Goal: Understand process/instructions: Learn how to perform a task or action

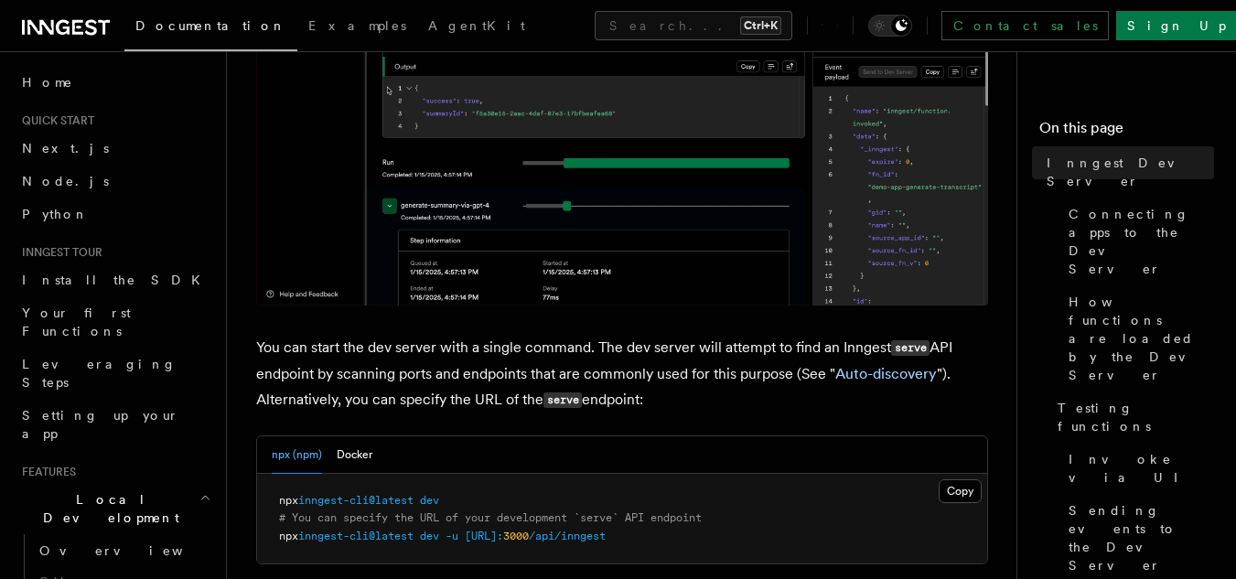
scroll to position [498, 0]
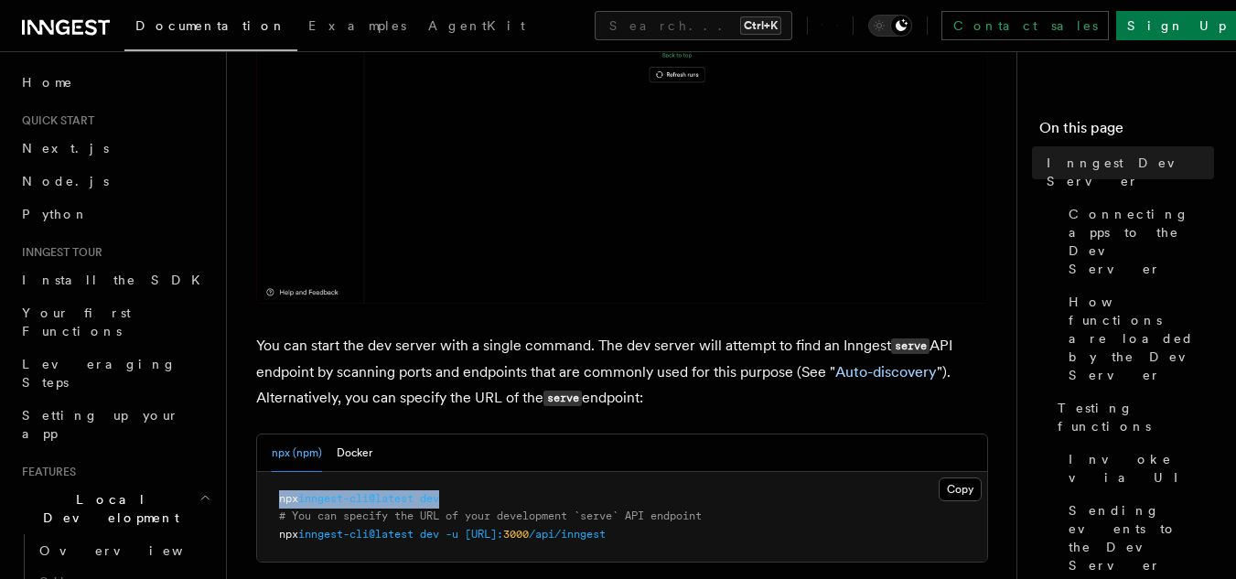
drag, startPoint x: 459, startPoint y: 499, endPoint x: 272, endPoint y: 487, distance: 187.9
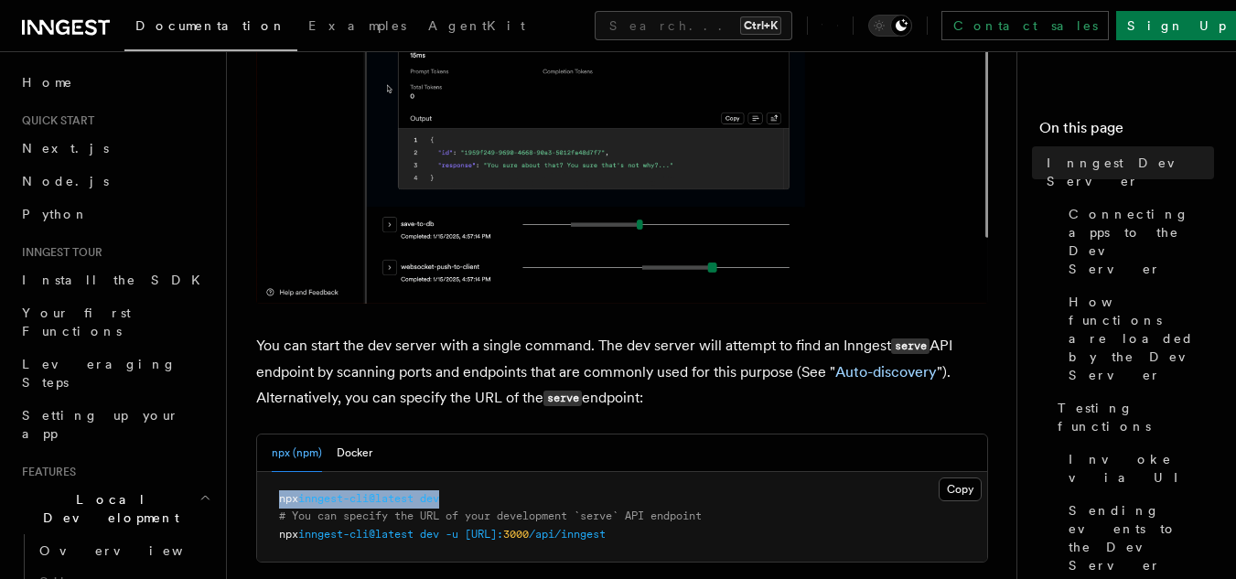
click at [272, 487] on pre "npx inngest-cli@latest dev # You can specify the URL of your development `serve…" at bounding box center [622, 517] width 730 height 91
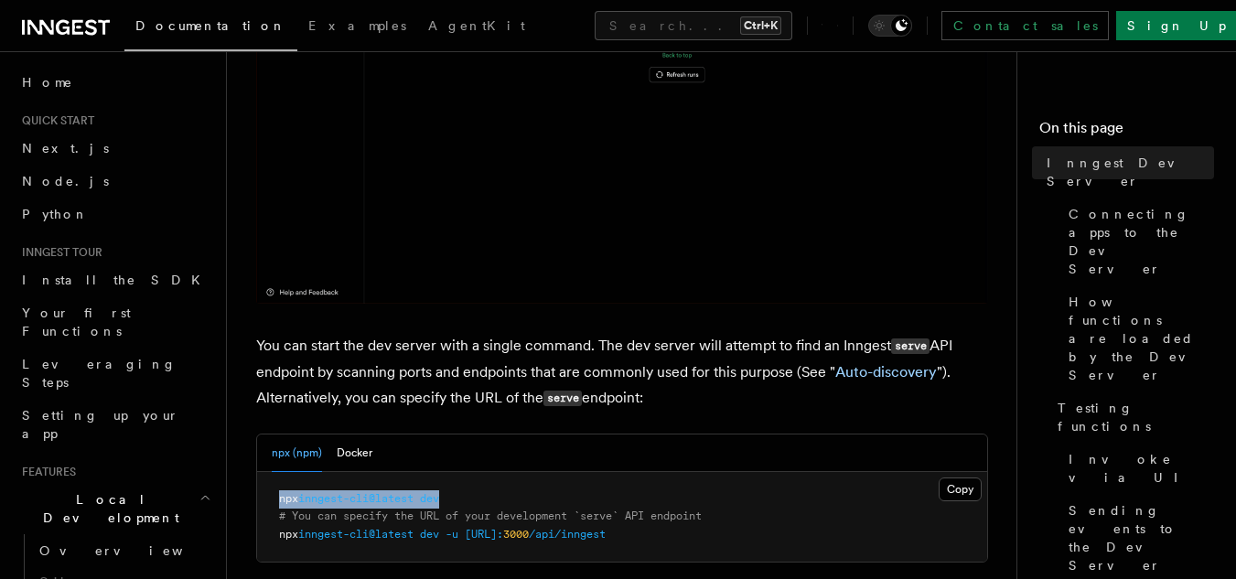
copy span "npx inngest-cli@latest dev"
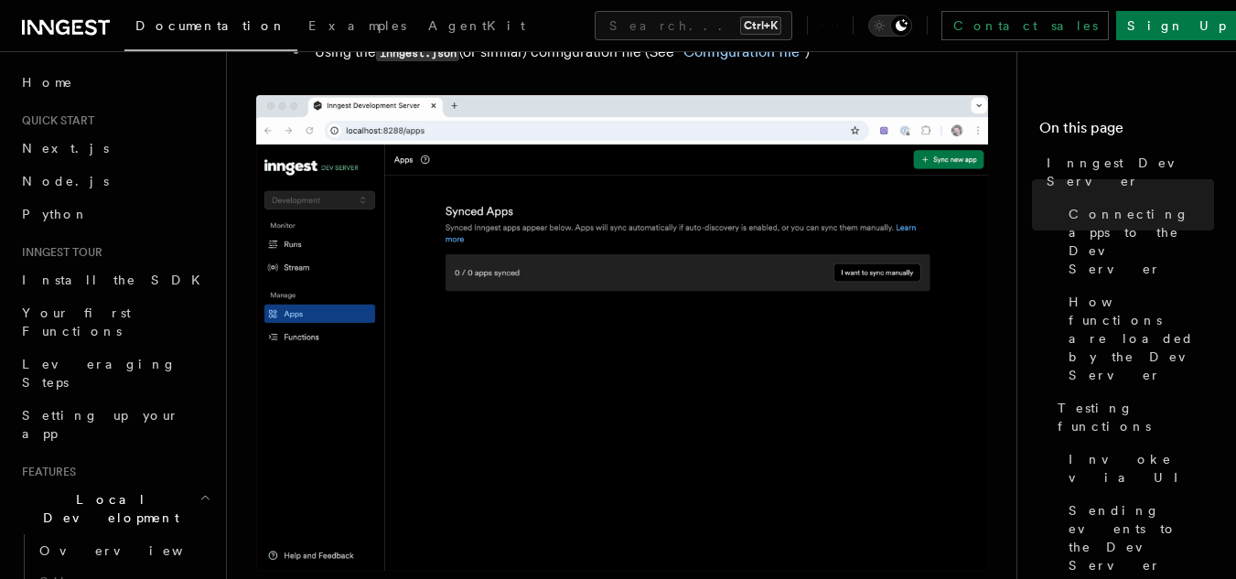
scroll to position [1456, 0]
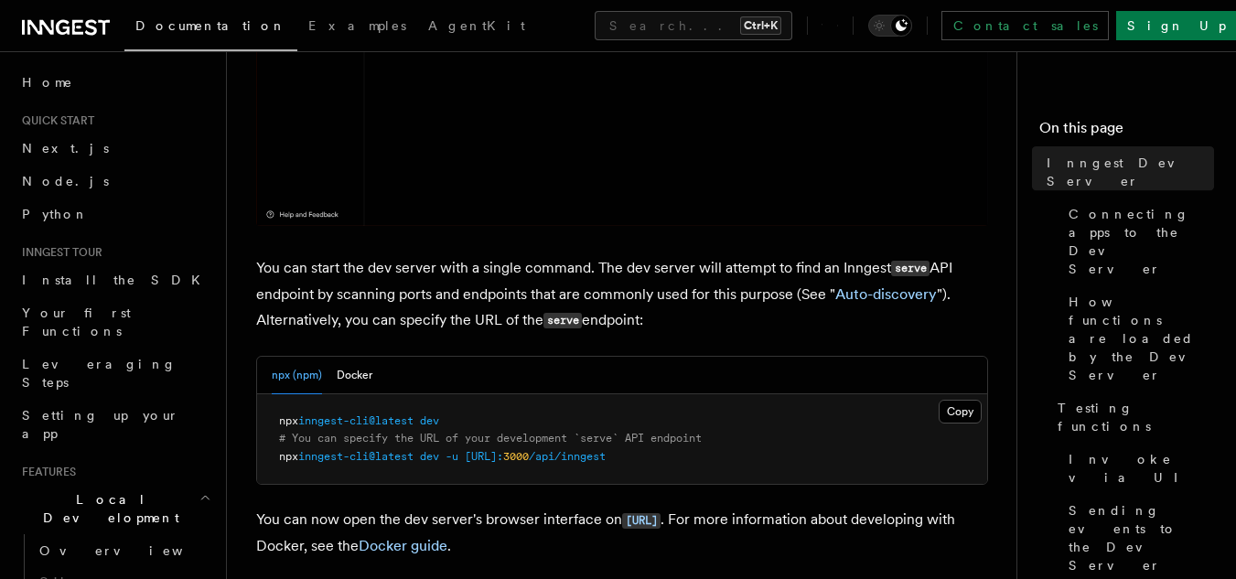
scroll to position [666, 0]
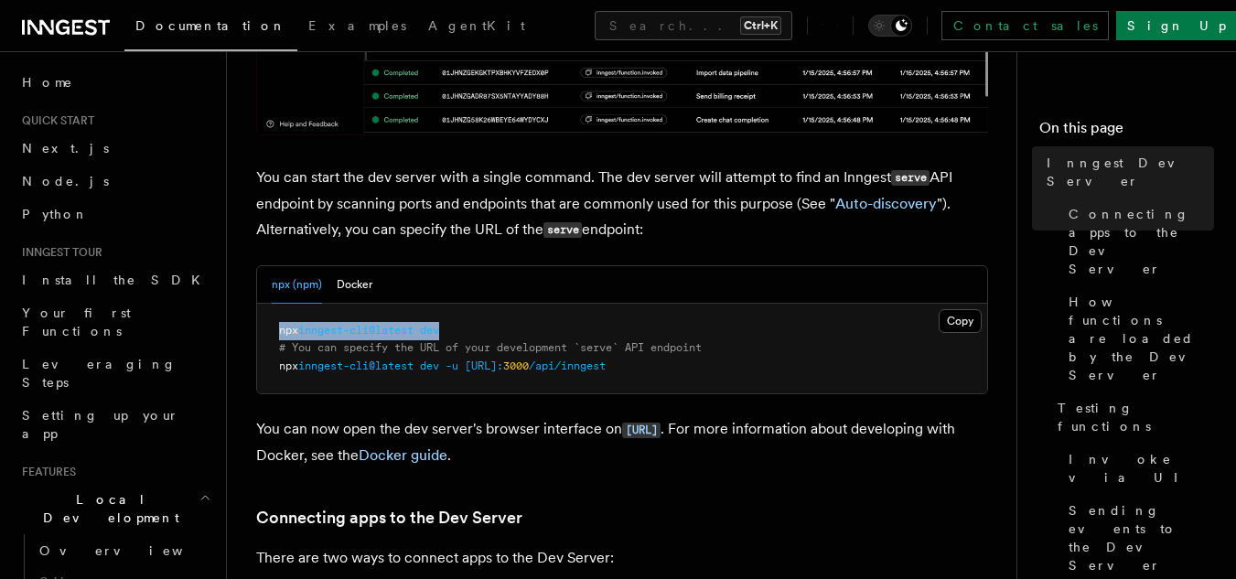
drag, startPoint x: 460, startPoint y: 332, endPoint x: 279, endPoint y: 332, distance: 181.1
click at [279, 332] on pre "npx inngest-cli@latest dev # You can specify the URL of your development `serve…" at bounding box center [622, 349] width 730 height 91
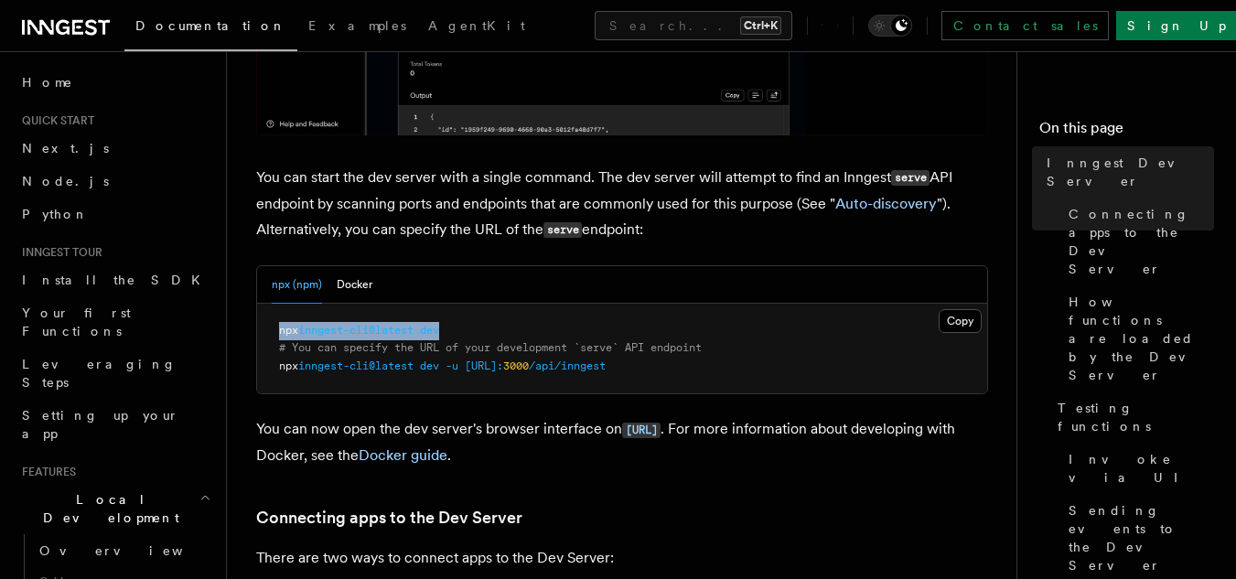
copy span "npx inngest-cli@latest dev"
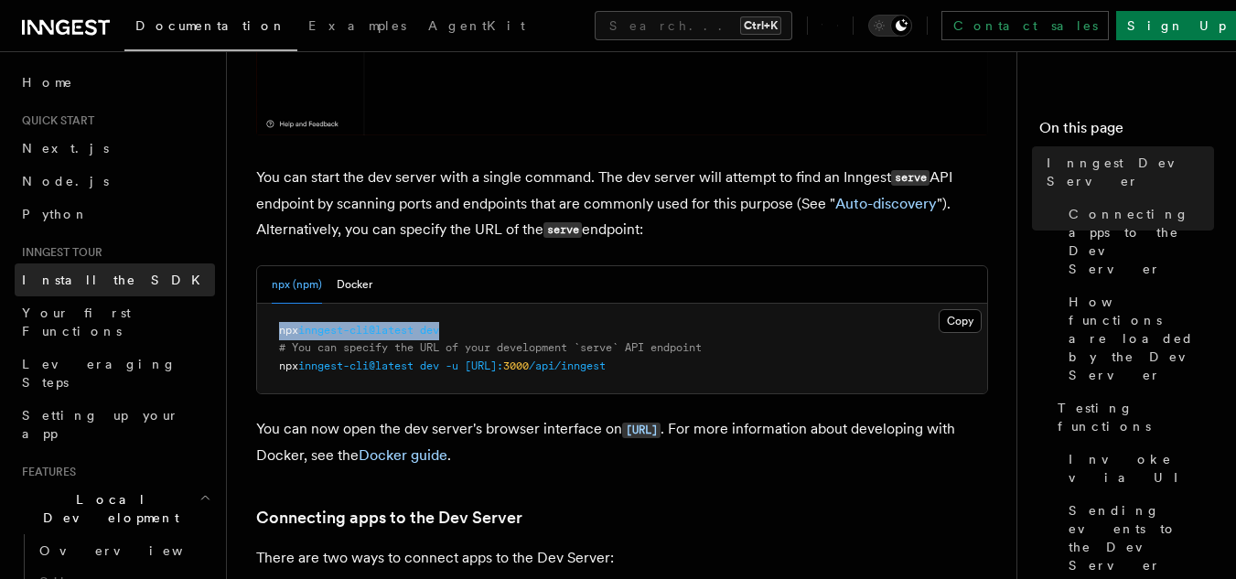
click at [80, 276] on span "Install the SDK" at bounding box center [116, 280] width 189 height 15
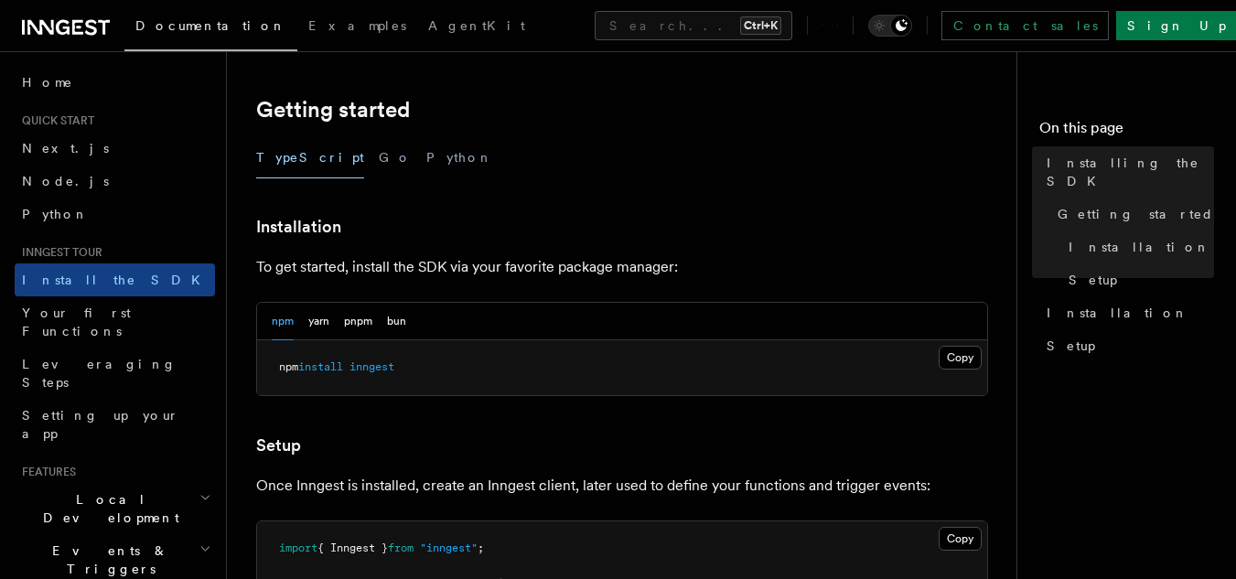
scroll to position [388, 0]
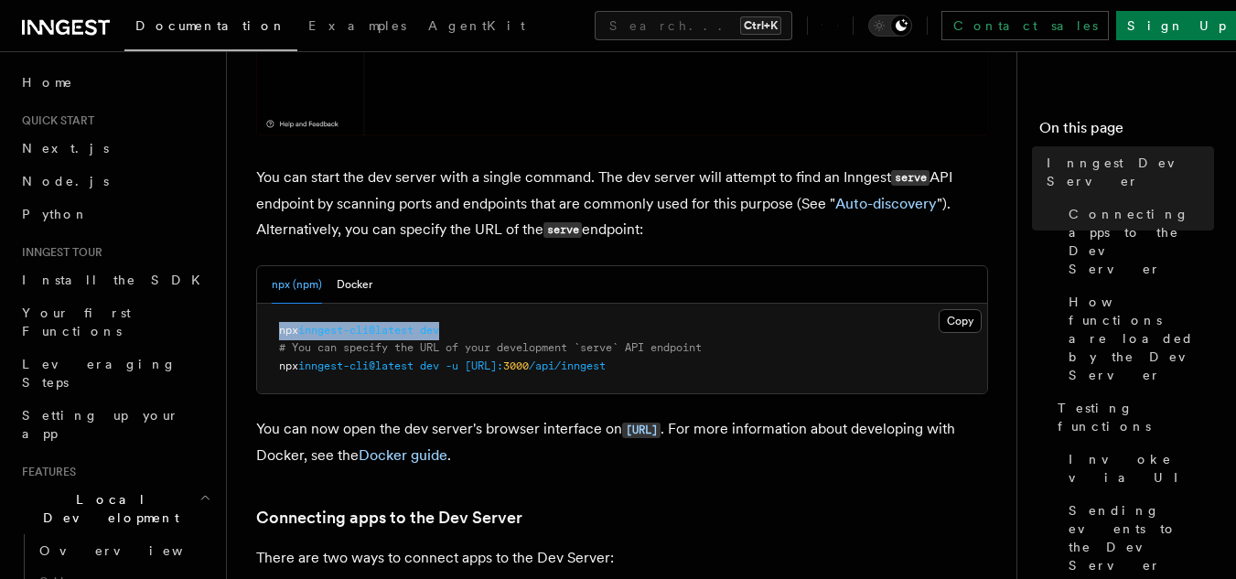
drag, startPoint x: 457, startPoint y: 331, endPoint x: 256, endPoint y: 324, distance: 201.3
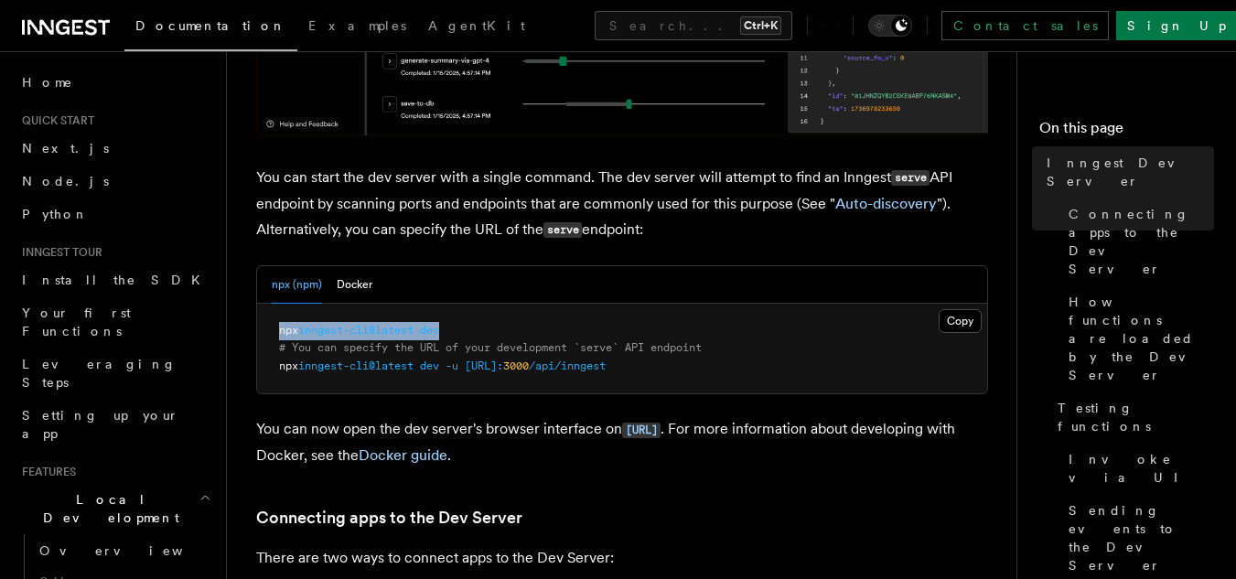
click at [256, 324] on div "npx (npm) Docker Copy Copied npx inngest-cli@latest dev # You can specify the U…" at bounding box center [622, 330] width 732 height 130
copy span "npx inngest-cli@latest dev"
